Goal: Task Accomplishment & Management: Use online tool/utility

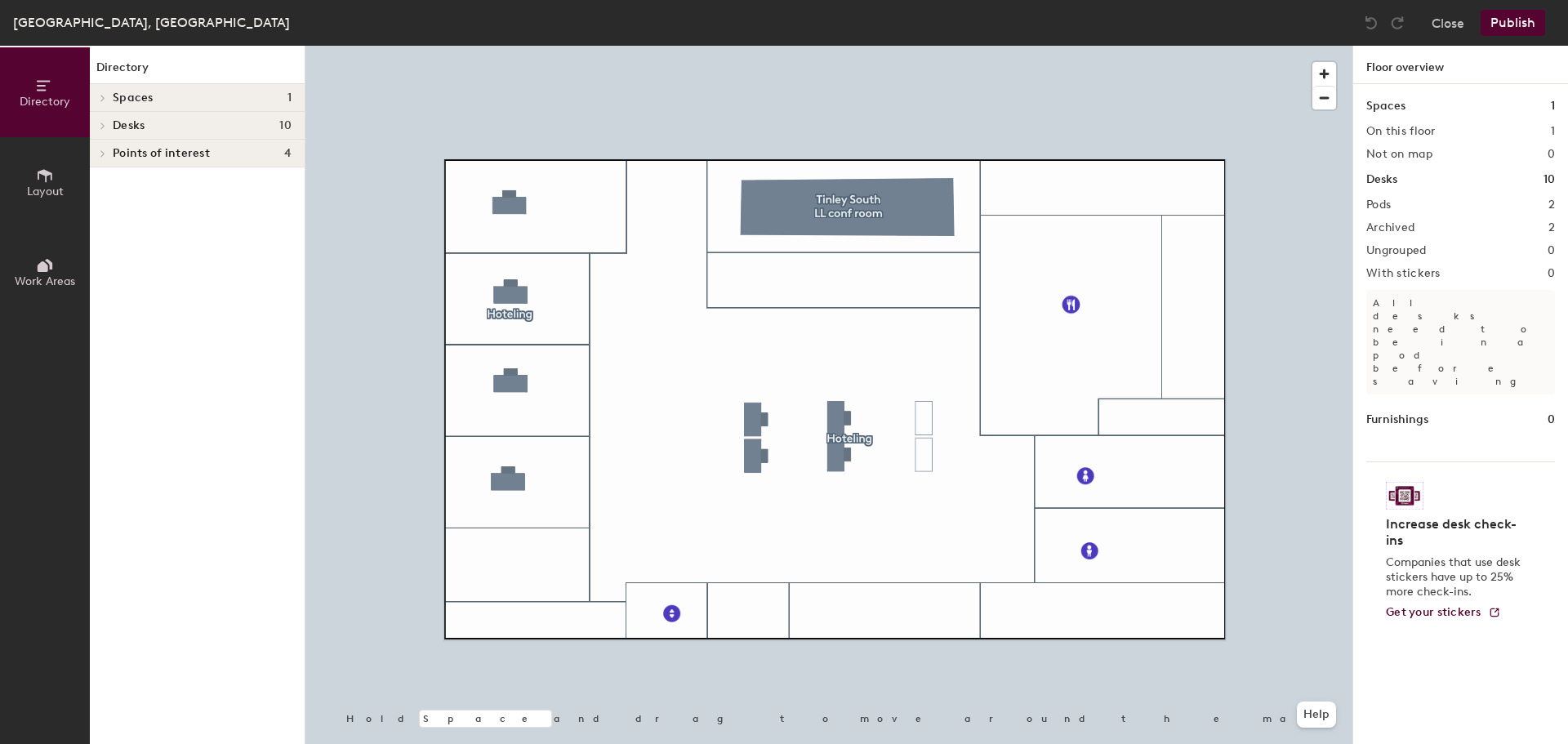
click at [845, 46] on div at bounding box center [829, 46] width 1047 height 0
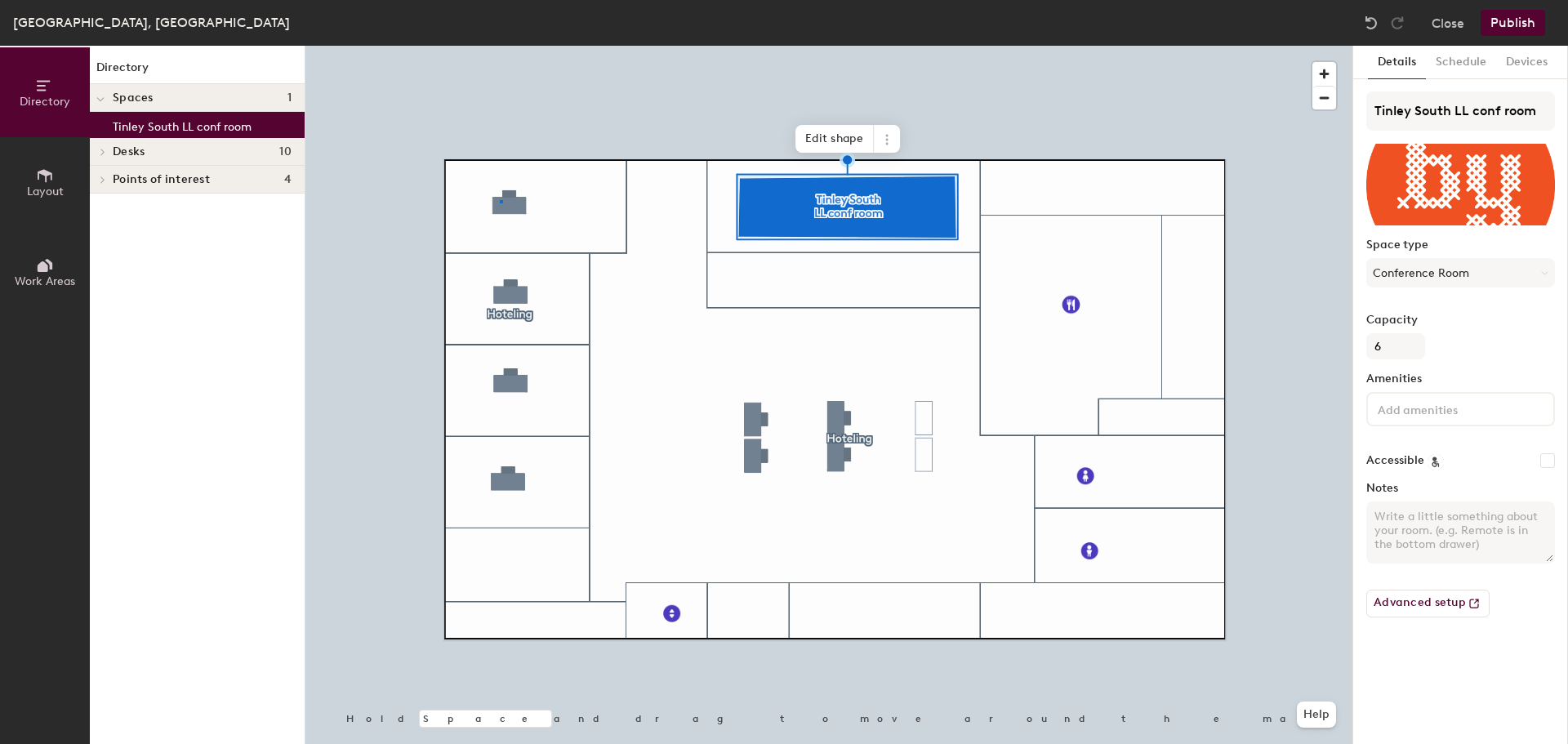
click at [500, 46] on div at bounding box center [829, 46] width 1047 height 0
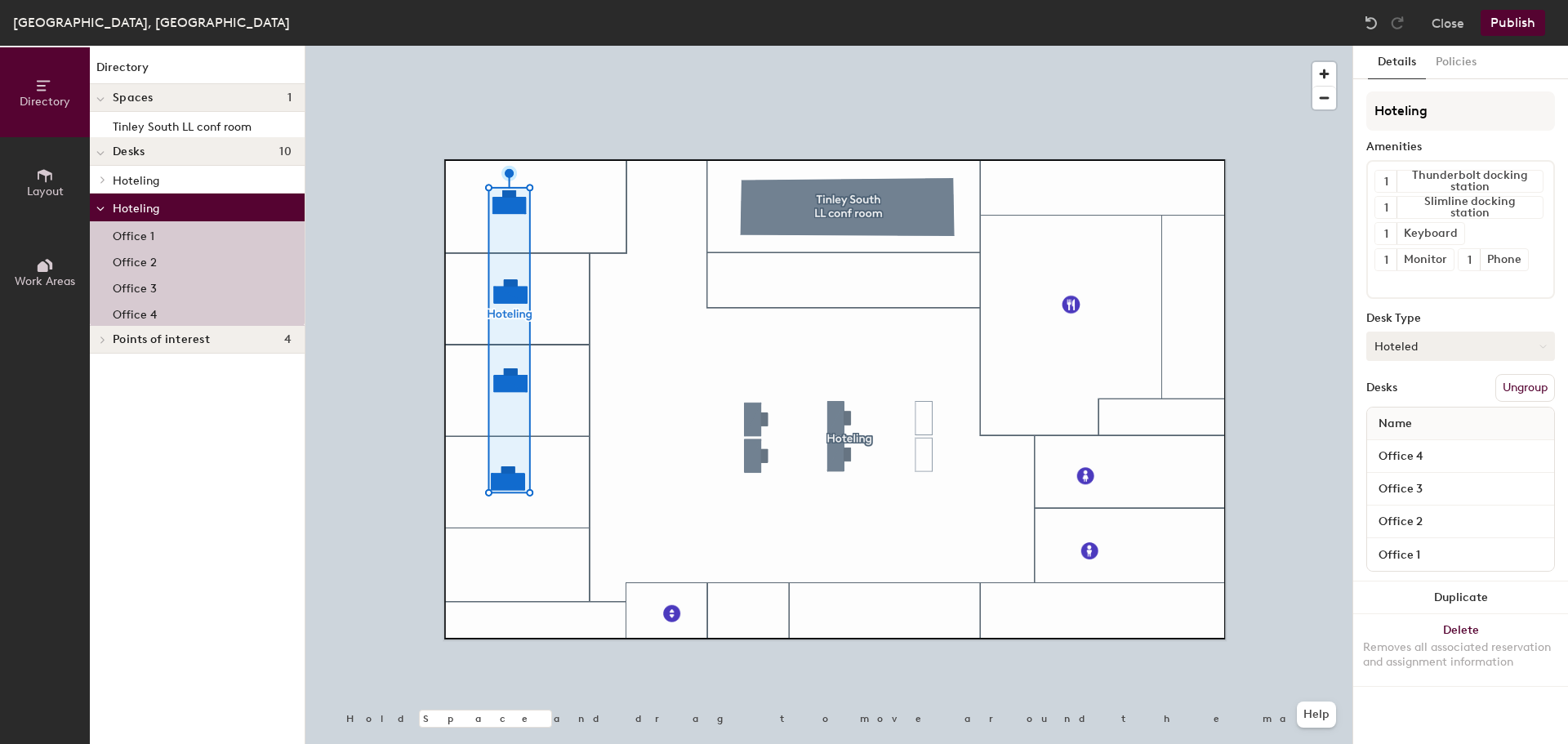
click at [1430, 343] on button "Hoteled" at bounding box center [1460, 347] width 188 height 29
click at [1413, 451] on div "Hoteled" at bounding box center [1448, 446] width 163 height 25
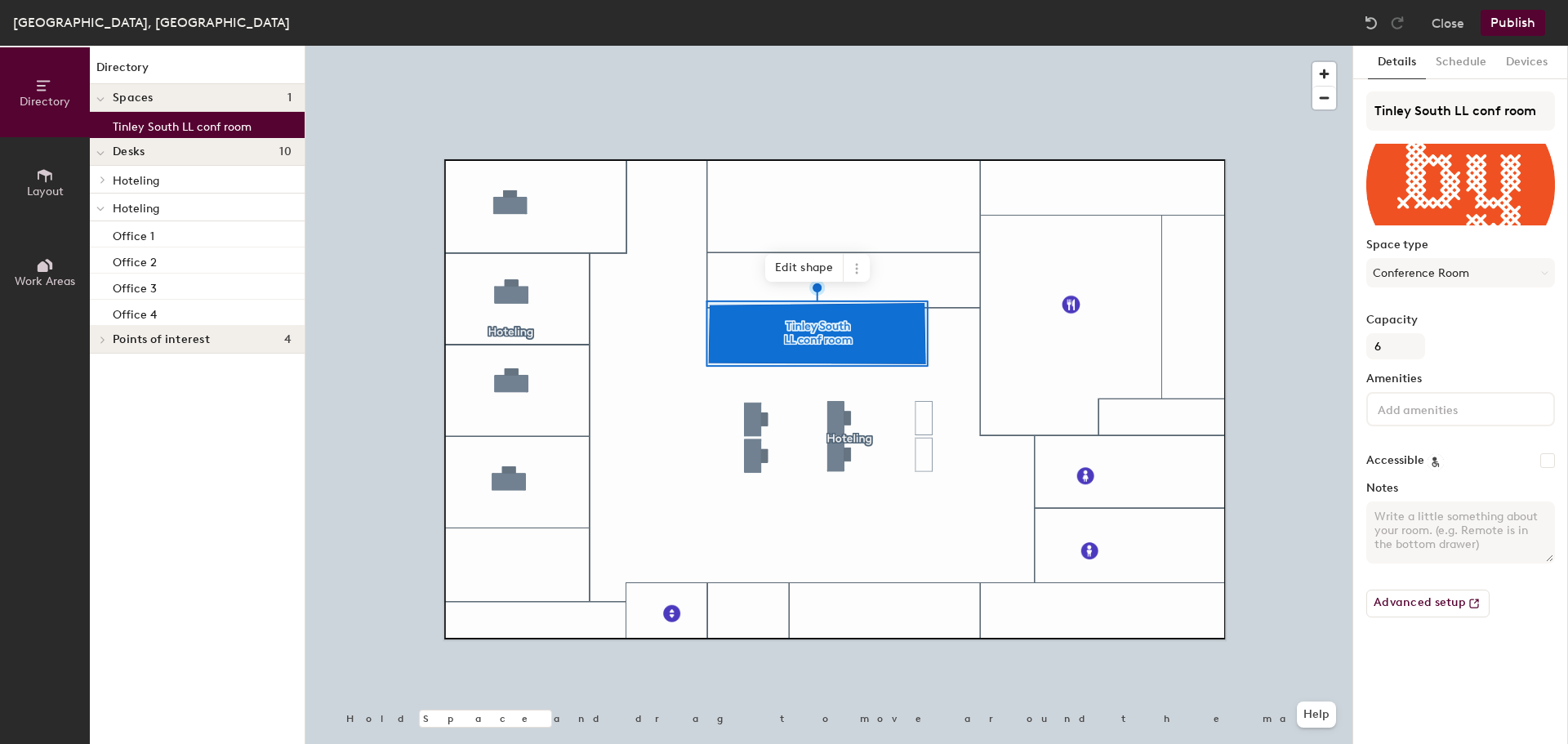
click at [755, 46] on div at bounding box center [829, 46] width 1047 height 0
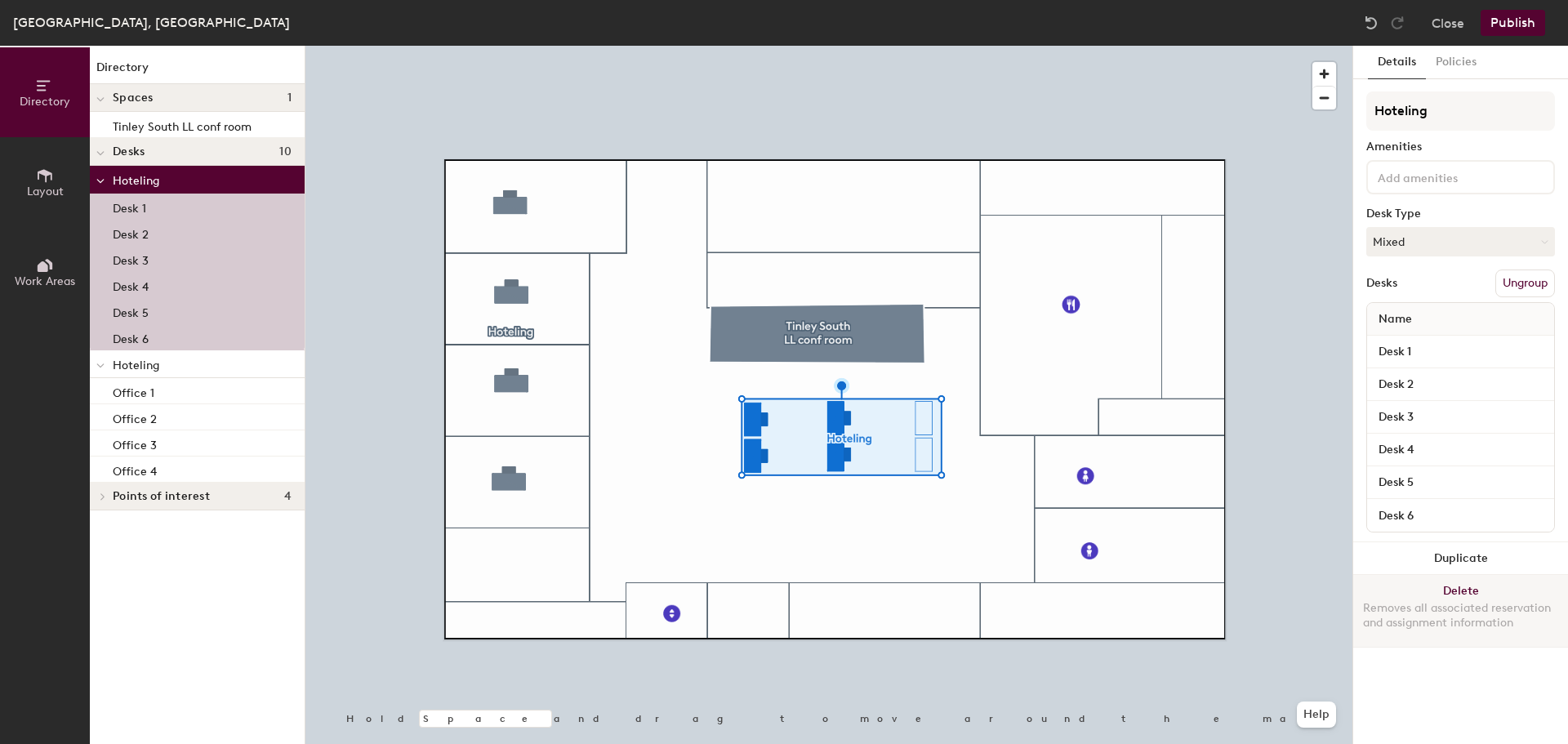
click at [1460, 592] on button "Delete Removes all associated reservation and assignment information" at bounding box center [1460, 611] width 215 height 72
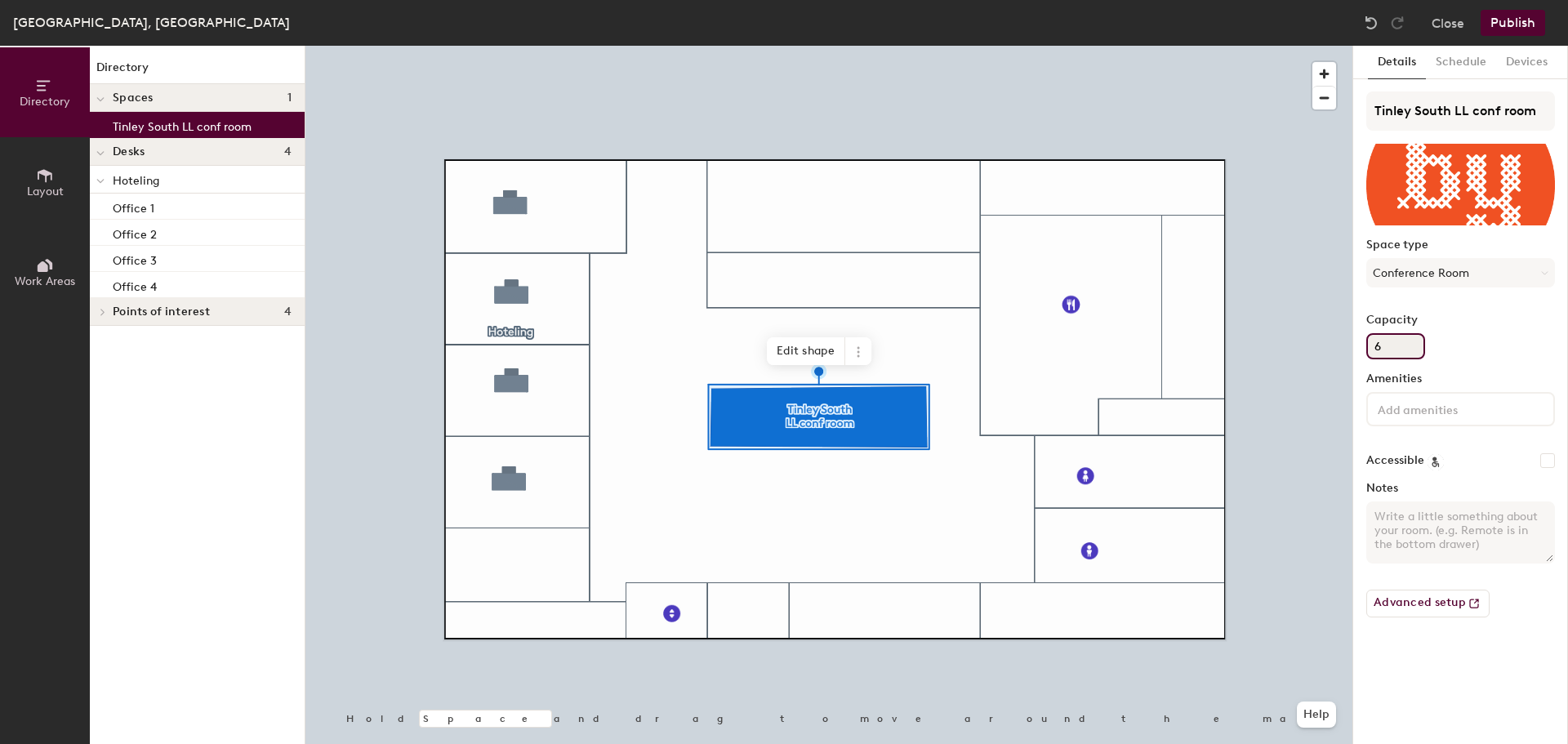
click at [1398, 346] on input "6" at bounding box center [1395, 347] width 59 height 26
click at [1379, 347] on input "Capacity" at bounding box center [1395, 347] width 59 height 26
click at [1511, 23] on button "Publish" at bounding box center [1512, 23] width 65 height 26
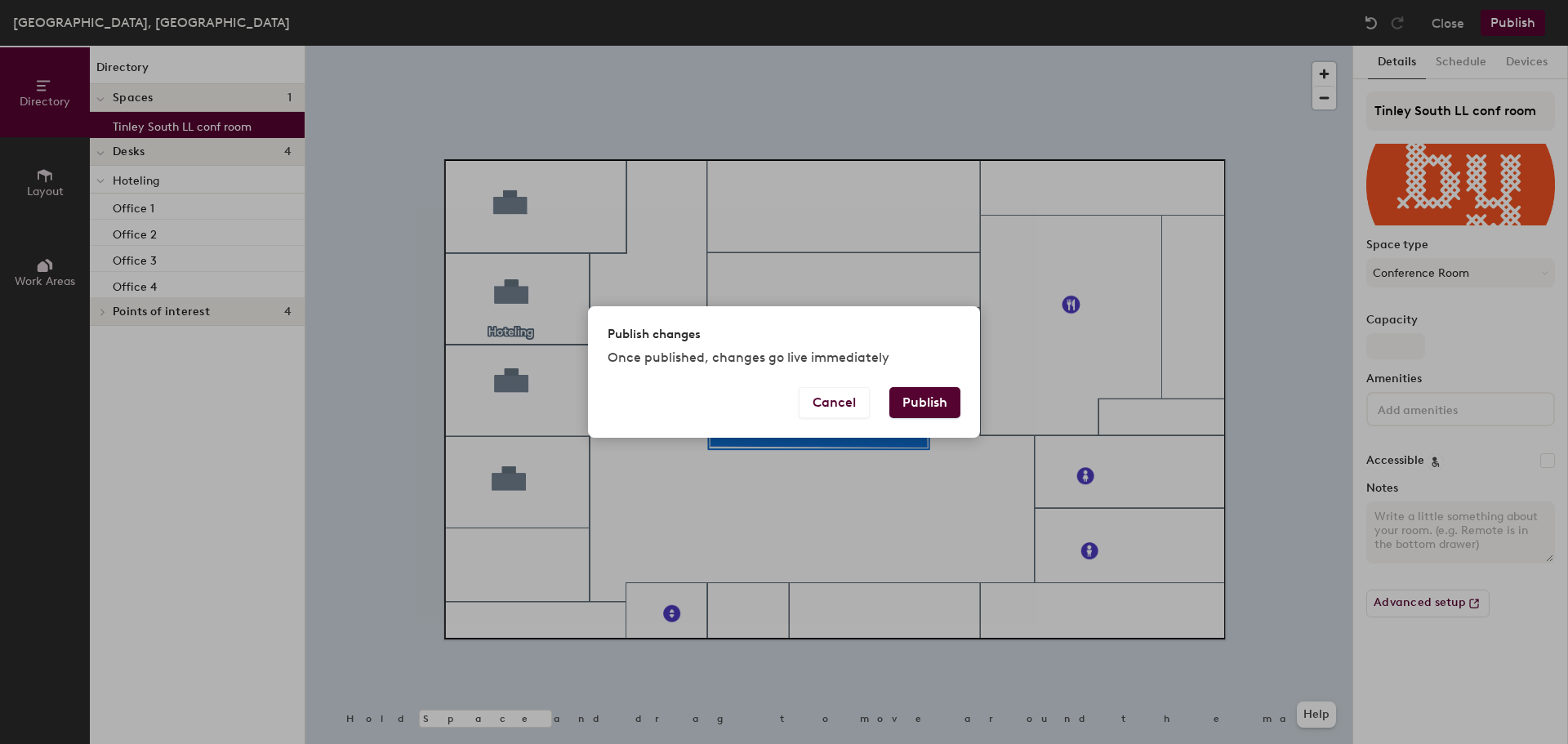
click at [915, 401] on button "Publish" at bounding box center [924, 402] width 71 height 31
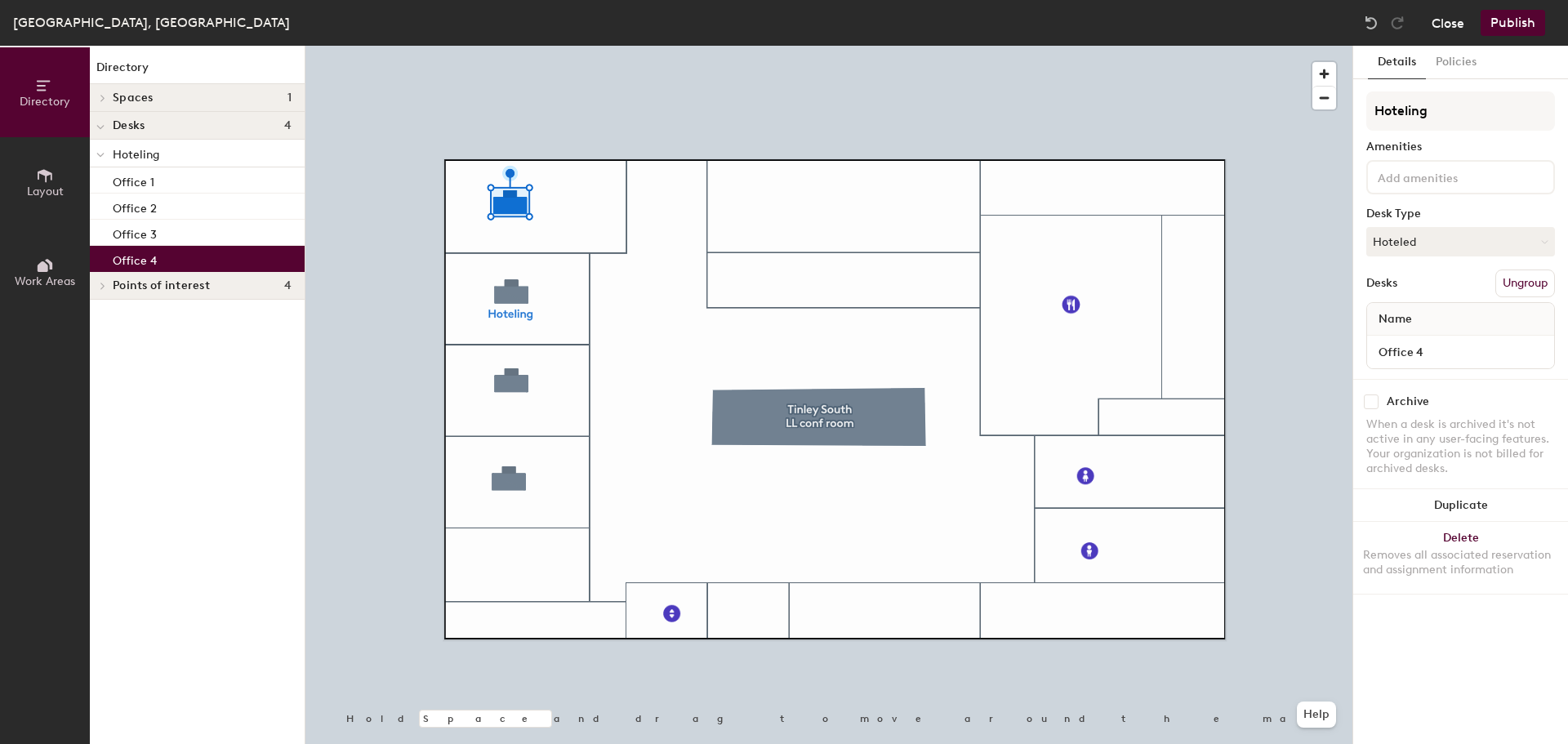
click at [1461, 26] on button "Close" at bounding box center [1448, 23] width 33 height 26
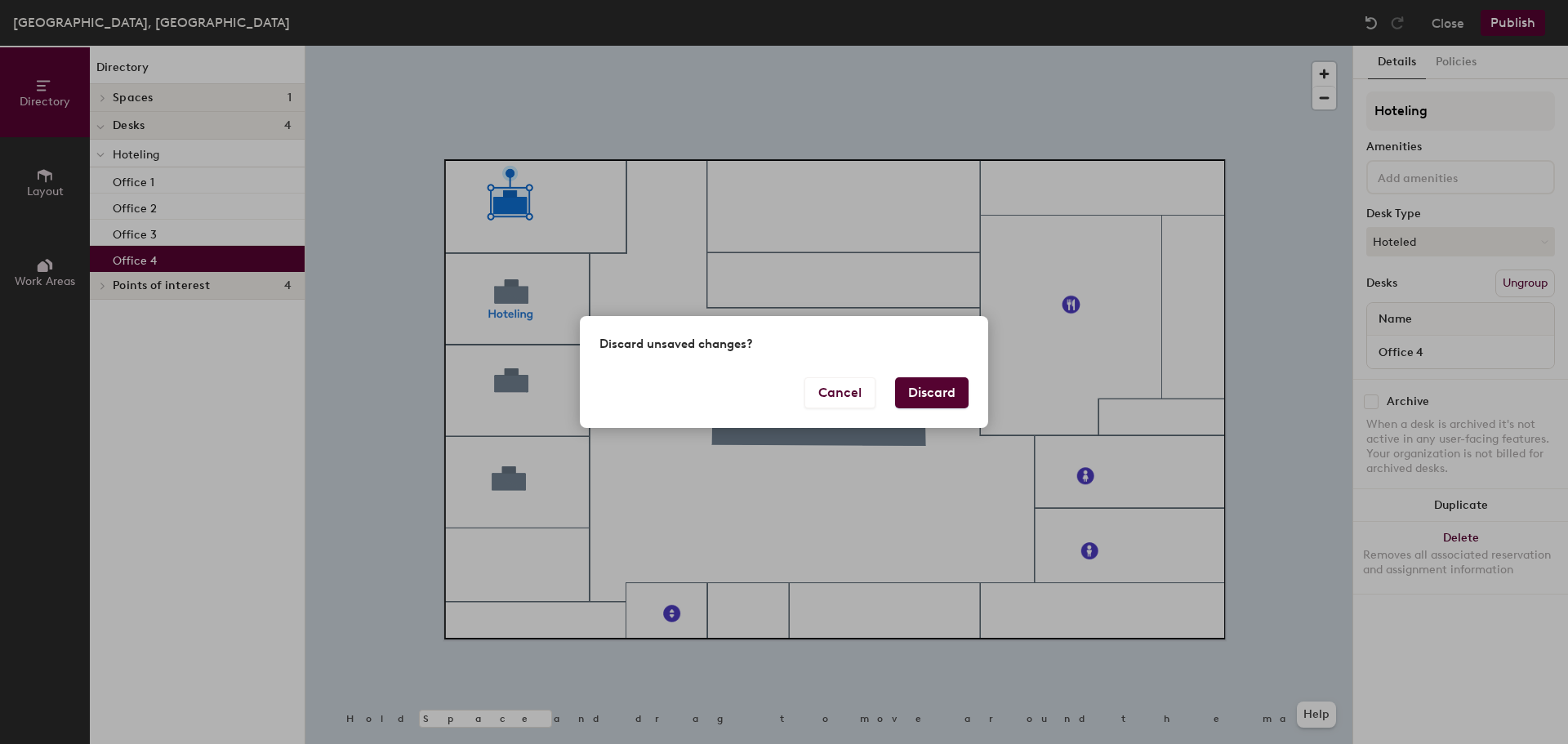
click at [948, 401] on button "Discard" at bounding box center [931, 392] width 74 height 31
